Goal: Information Seeking & Learning: Find specific fact

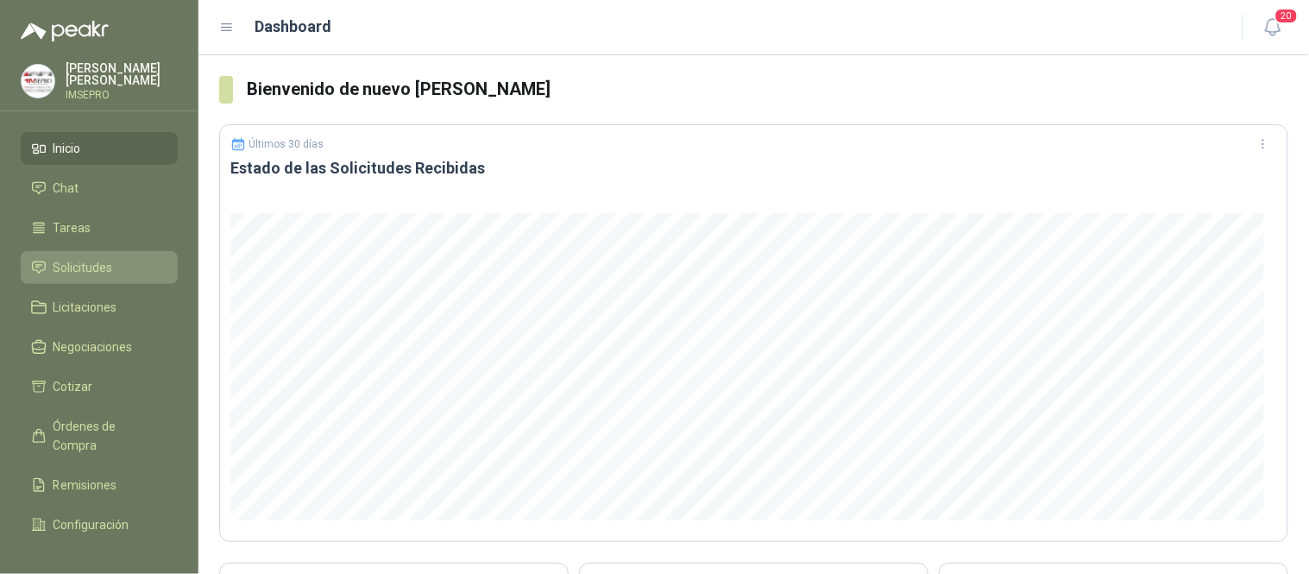
click at [106, 270] on span "Solicitudes" at bounding box center [83, 267] width 60 height 19
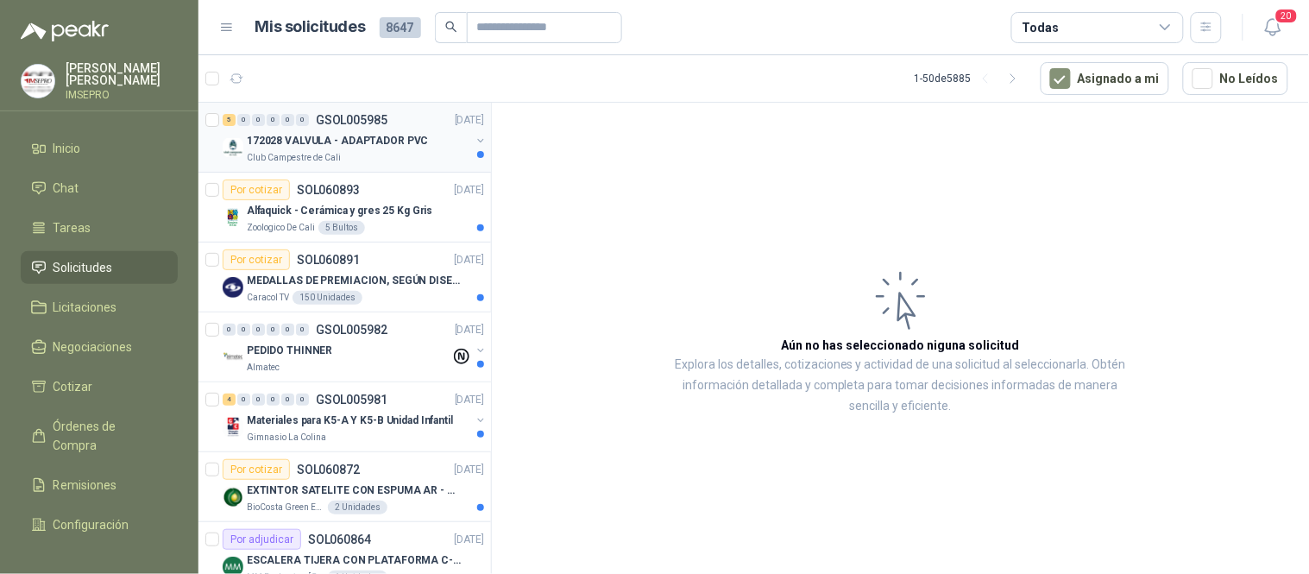
click at [378, 148] on p "172028 VALVULA - ADAPTADOR PVC" at bounding box center [337, 141] width 181 height 16
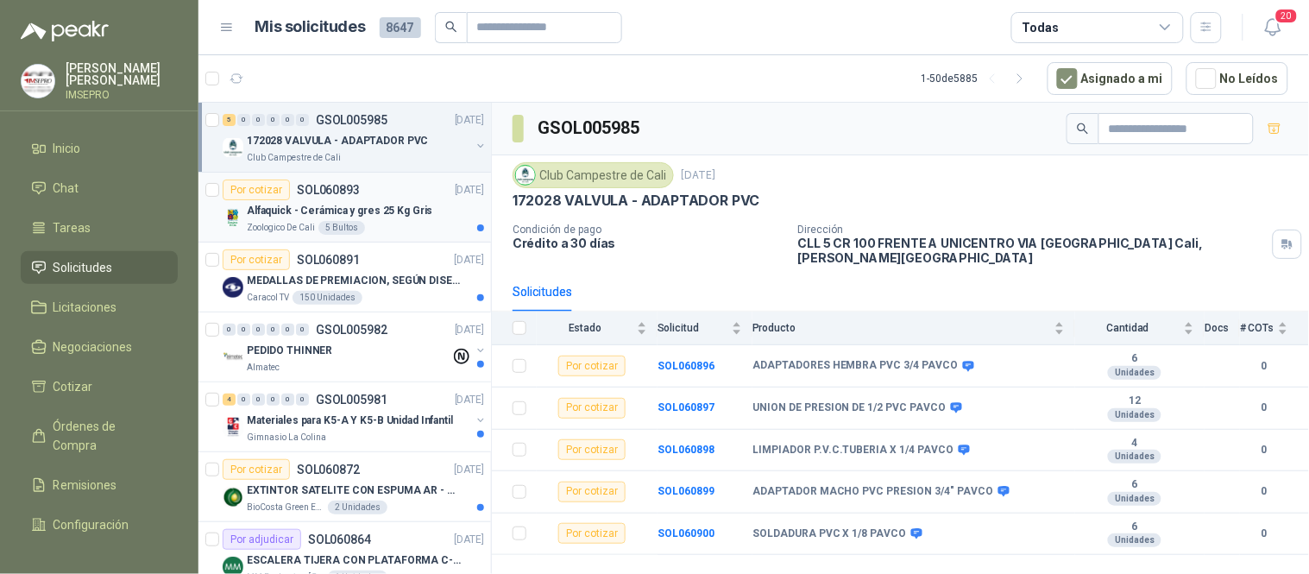
click at [380, 199] on div "Por cotizar SOL060893 [DATE]" at bounding box center [353, 189] width 261 height 21
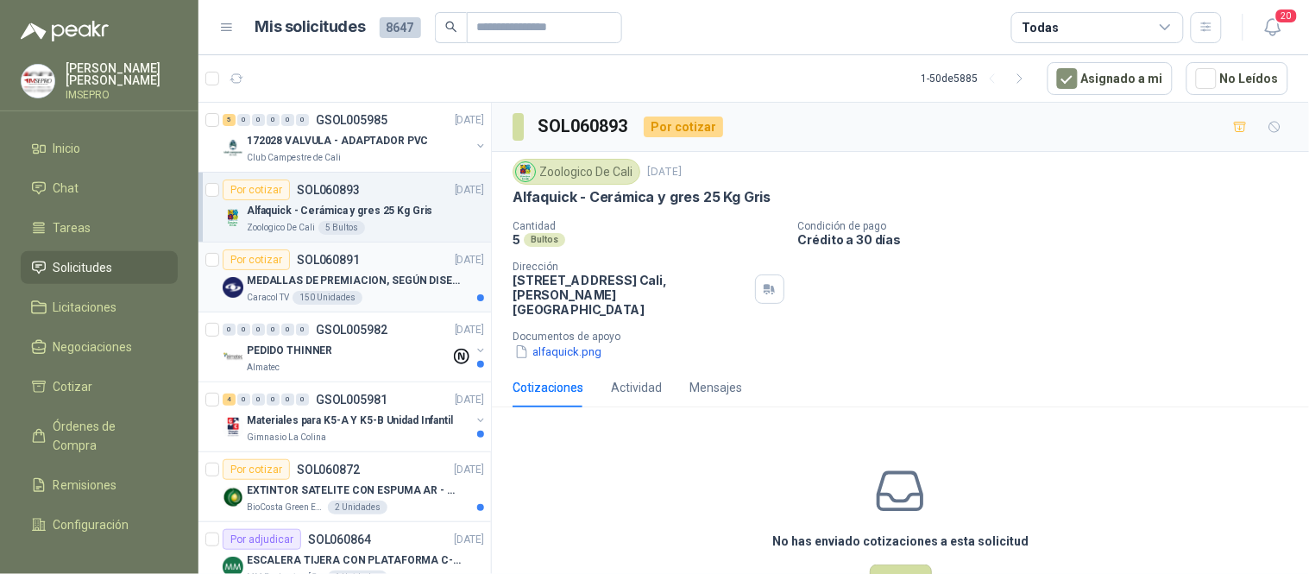
click at [398, 287] on p "MEDALLAS DE PREMIACION, SEGÚN DISEÑO ADJUNTO(ADJUNTAR COTIZACION EN SU FORMATO" at bounding box center [354, 281] width 215 height 16
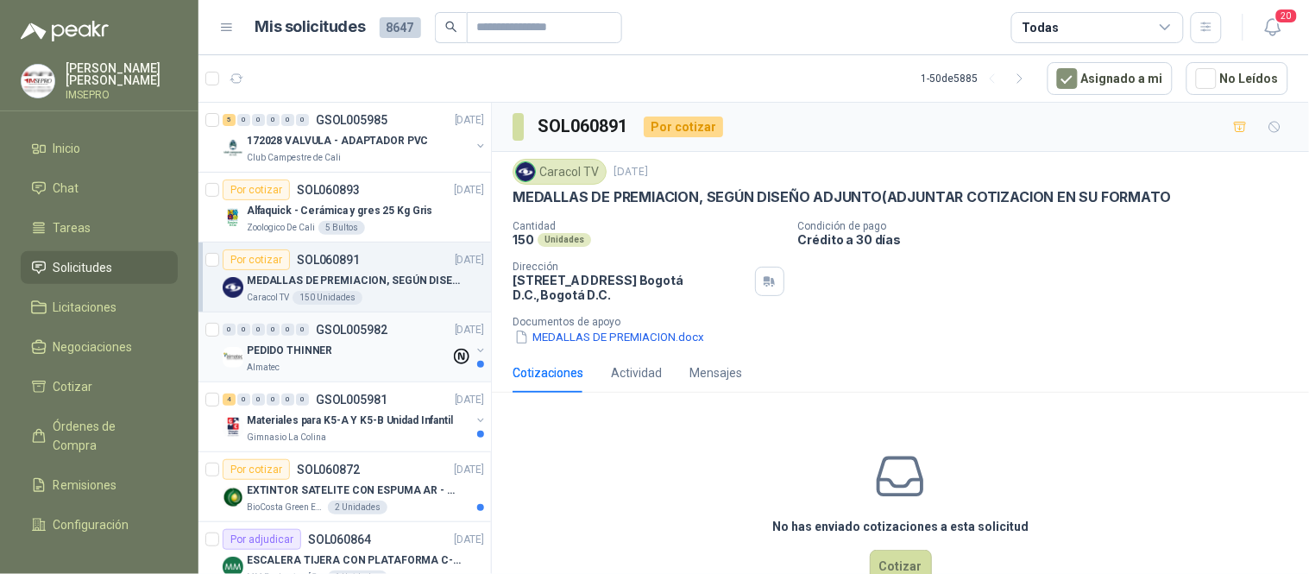
click at [411, 346] on div "PEDIDO THINNER" at bounding box center [349, 350] width 204 height 21
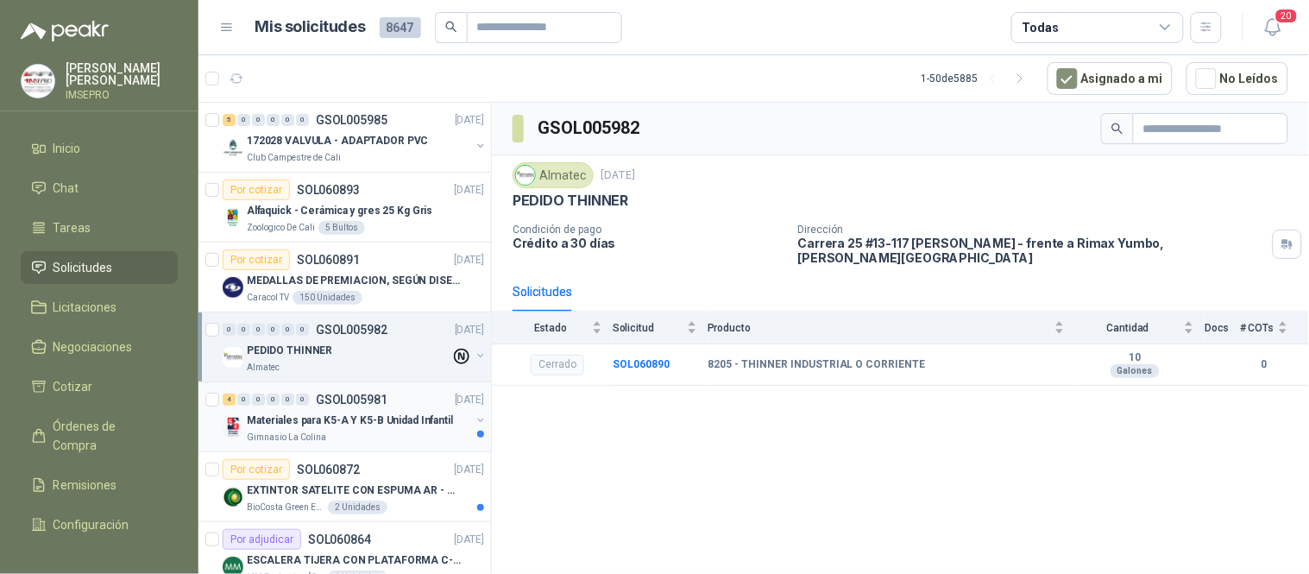
click at [391, 403] on div "4 0 0 0 0 0 GSOL005981 [DATE]" at bounding box center [355, 399] width 265 height 21
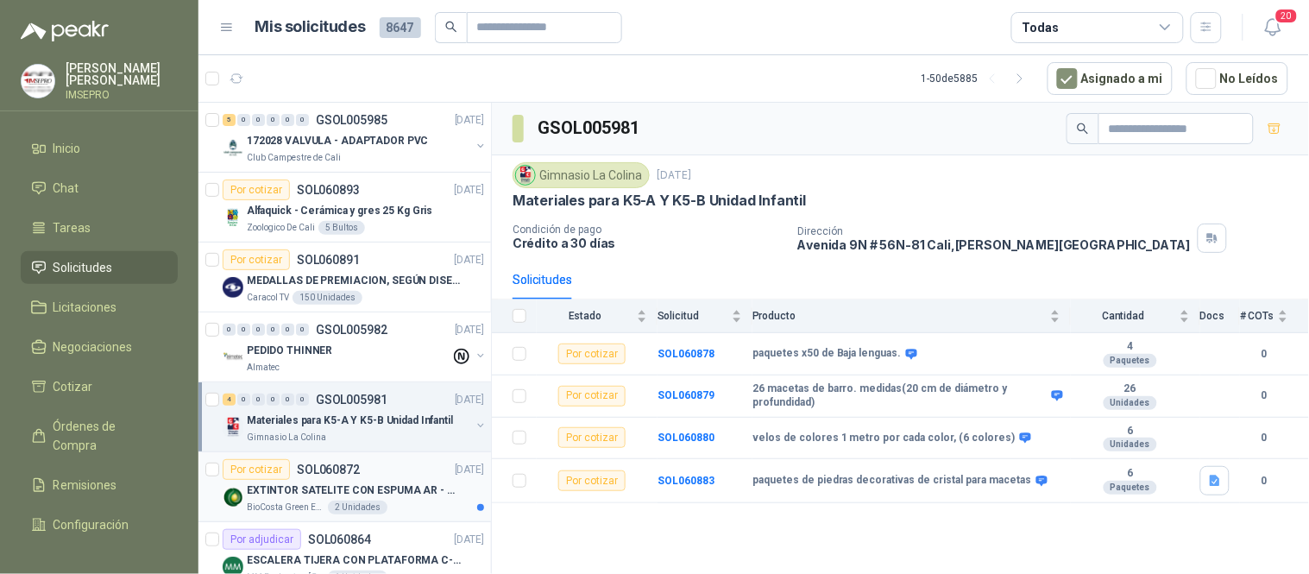
click at [399, 487] on p "EXTINTOR SATELITE CON ESPUMA AR - AFFF" at bounding box center [354, 490] width 215 height 16
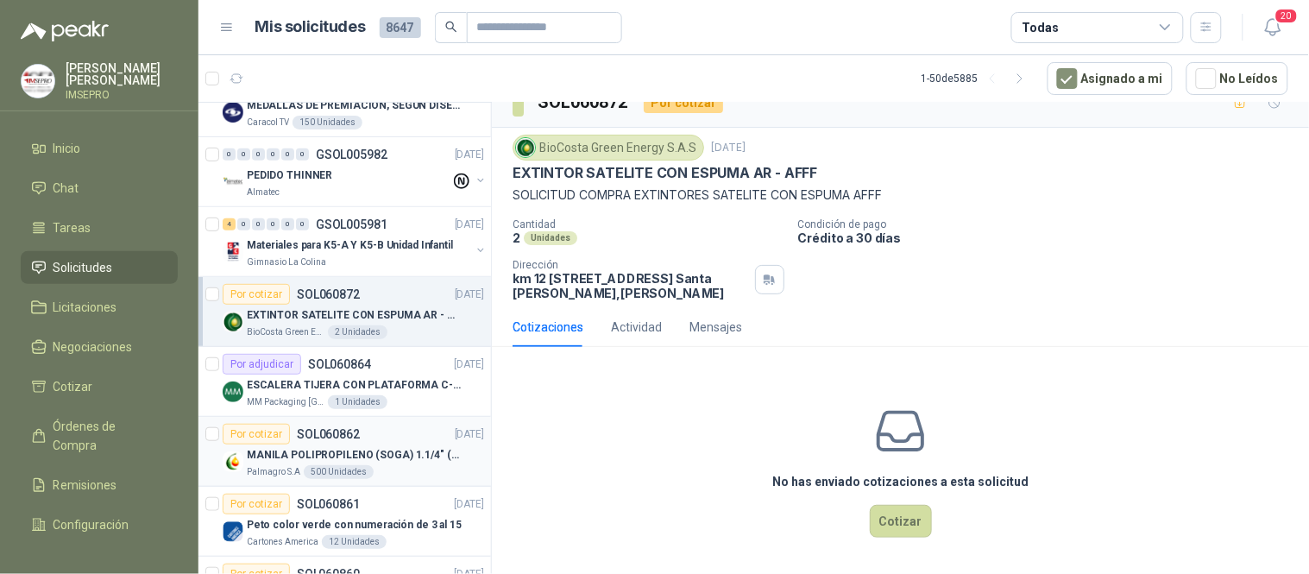
scroll to position [192, 0]
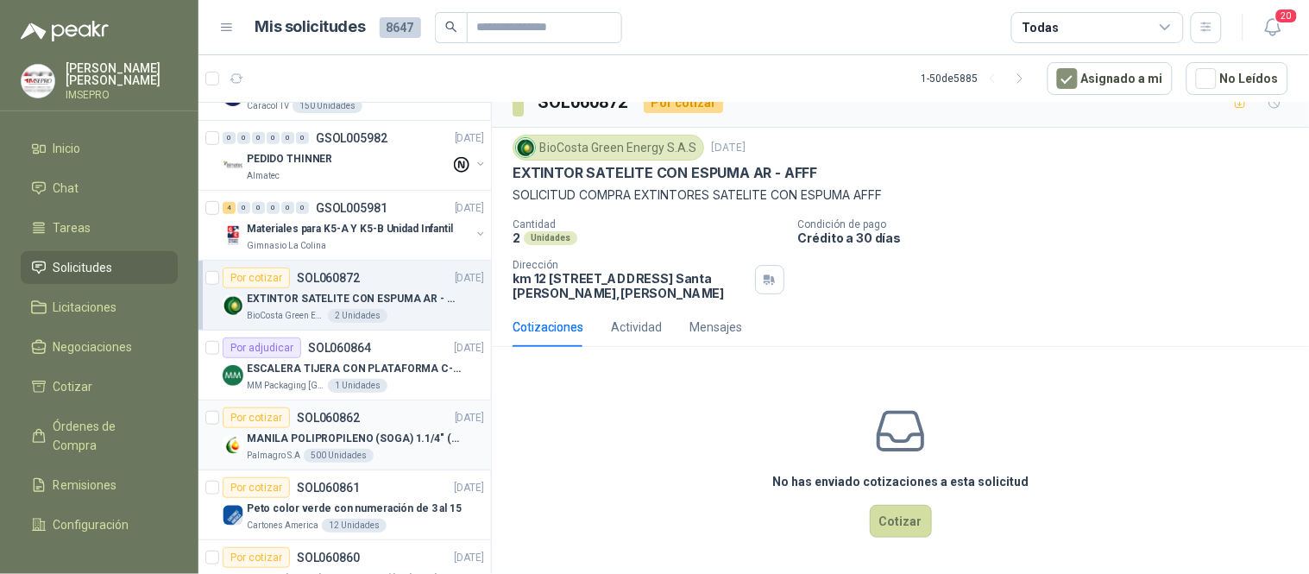
click at [406, 418] on div "Por cotizar SOL060862 [DATE]" at bounding box center [353, 417] width 261 height 21
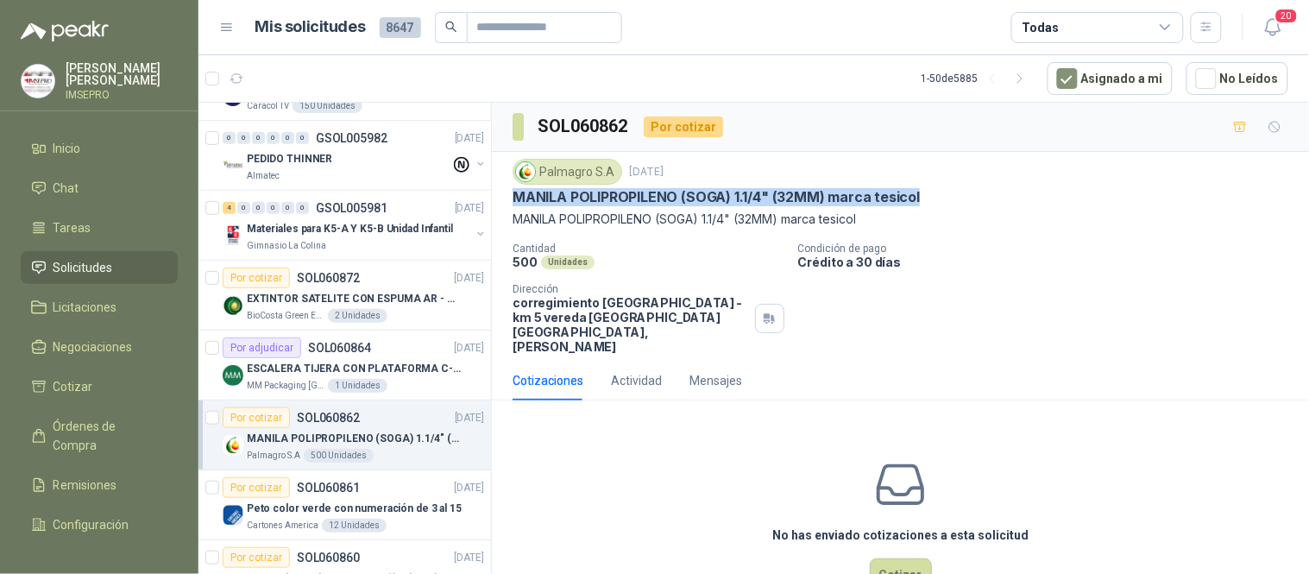
drag, startPoint x: 513, startPoint y: 199, endPoint x: 934, endPoint y: 197, distance: 421.1
click at [934, 197] on div "MANILA POLIPROPILENO (SOGA) 1.1/4" (32MM) marca tesicol" at bounding box center [901, 197] width 776 height 18
copy p "MANILA POLIPROPILENO (SOGA) 1.1/4" (32MM) marca tesicol"
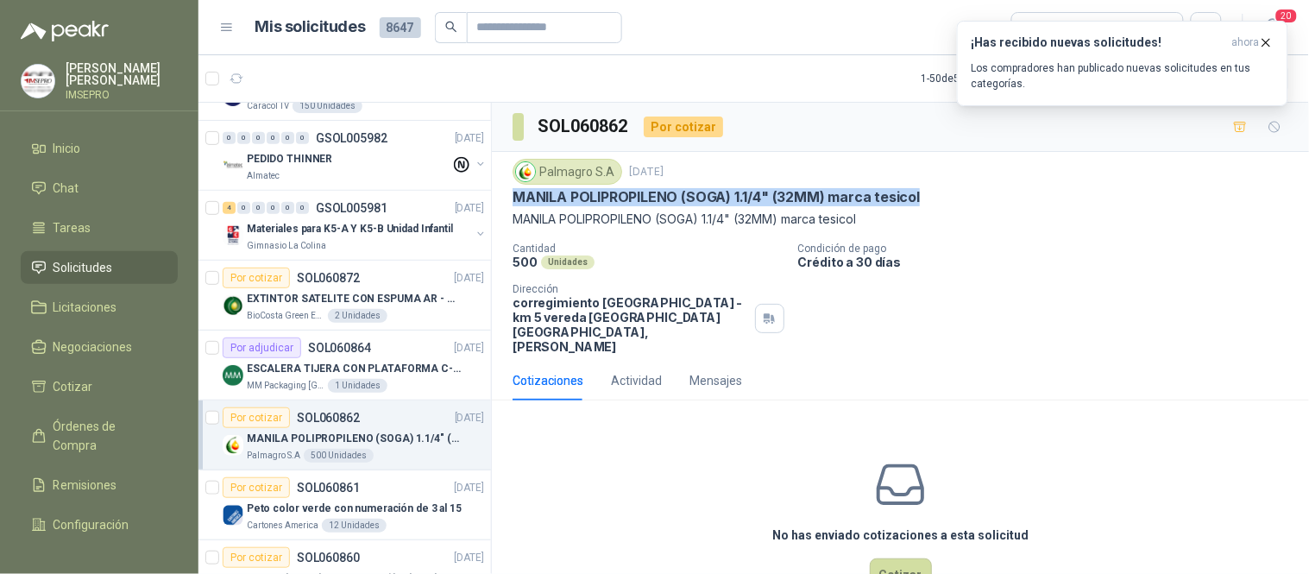
click at [1022, 195] on div "MANILA POLIPROPILENO (SOGA) 1.1/4" (32MM) marca tesicol" at bounding box center [901, 197] width 776 height 18
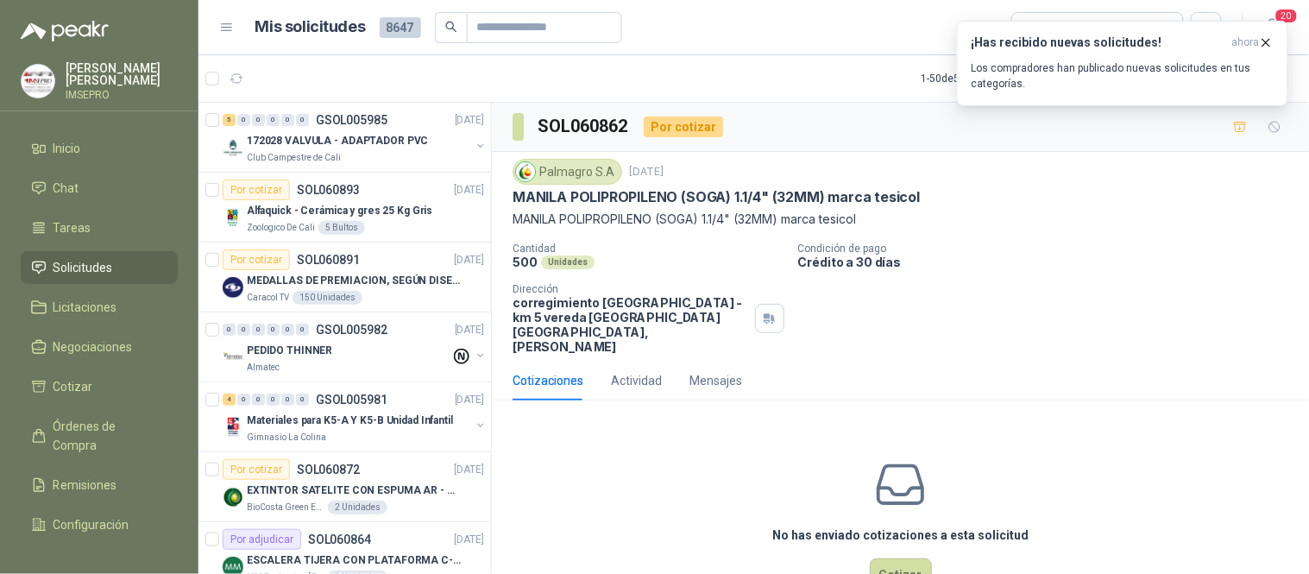
click at [1209, 144] on div "SOL060862 Por cotizar" at bounding box center [900, 127] width 817 height 49
click at [1144, 222] on p "MANILA POLIPROPILENO (SOGA) 1.1/4" (32MM) marca tesicol" at bounding box center [901, 219] width 776 height 19
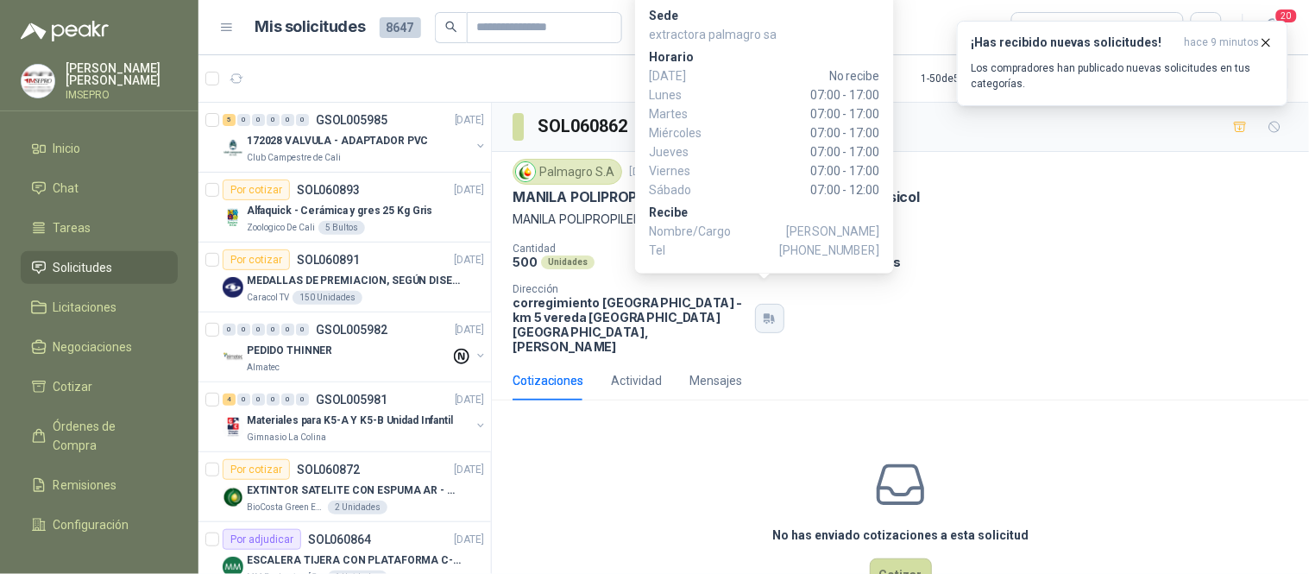
click at [771, 315] on icon "button" at bounding box center [772, 318] width 3 height 7
